Goal: Information Seeking & Learning: Learn about a topic

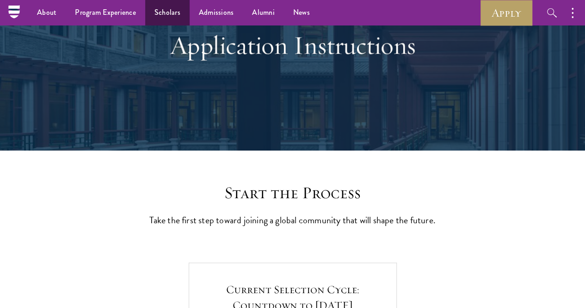
scroll to position [80, 0]
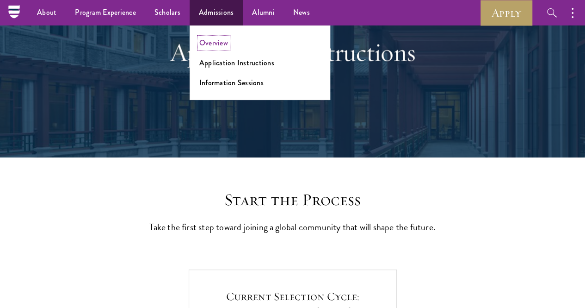
click at [210, 47] on link "Overview" at bounding box center [213, 42] width 29 height 11
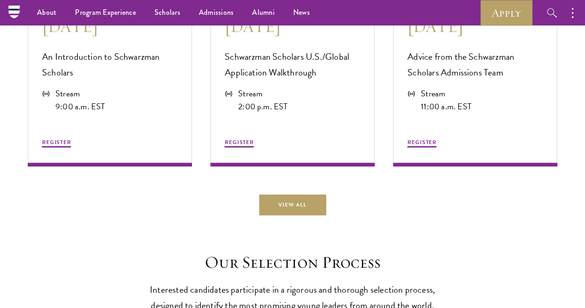
scroll to position [2487, 0]
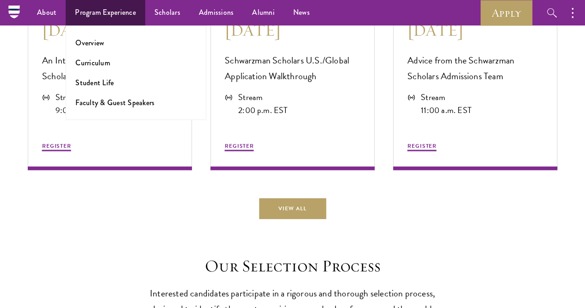
click at [117, 43] on li "Overview" at bounding box center [135, 42] width 121 height 11
click at [99, 44] on link "Overview" at bounding box center [89, 42] width 29 height 11
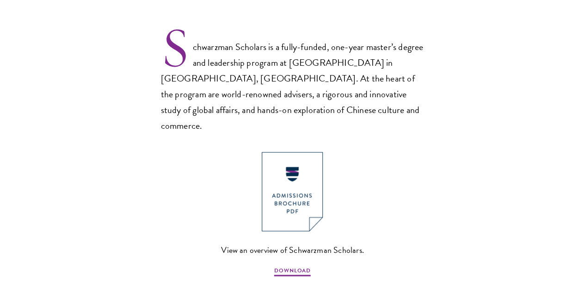
scroll to position [605, 0]
